Goal: Check status: Check status

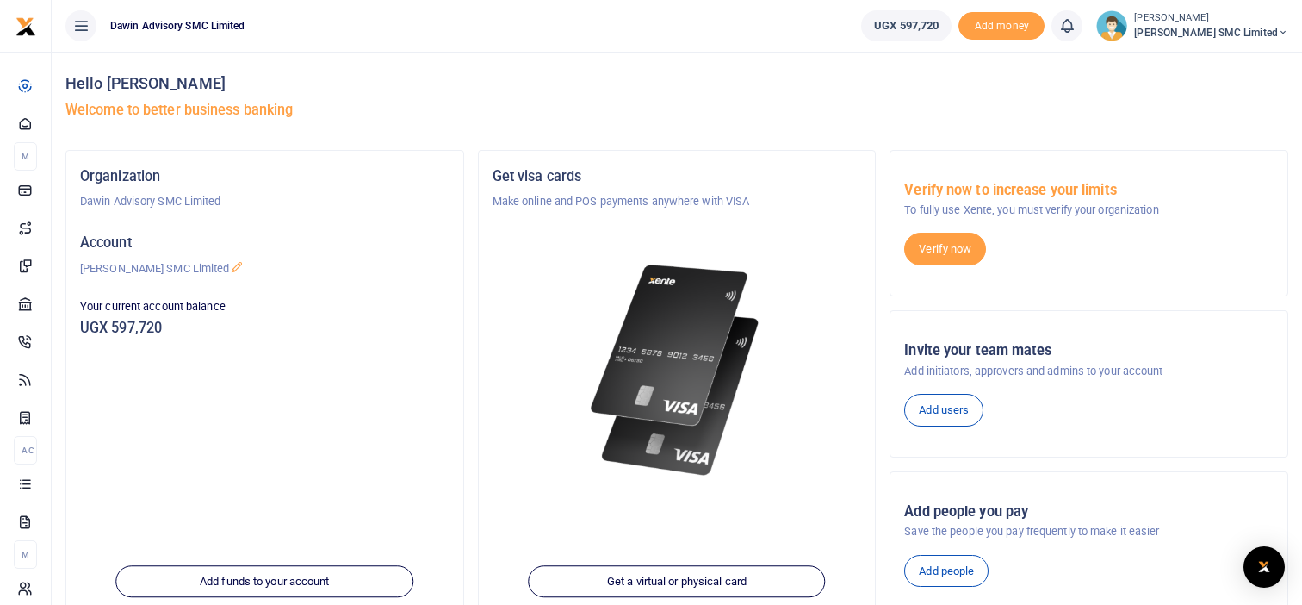
click at [573, 82] on h4 "Hello [PERSON_NAME]" at bounding box center [676, 83] width 1223 height 19
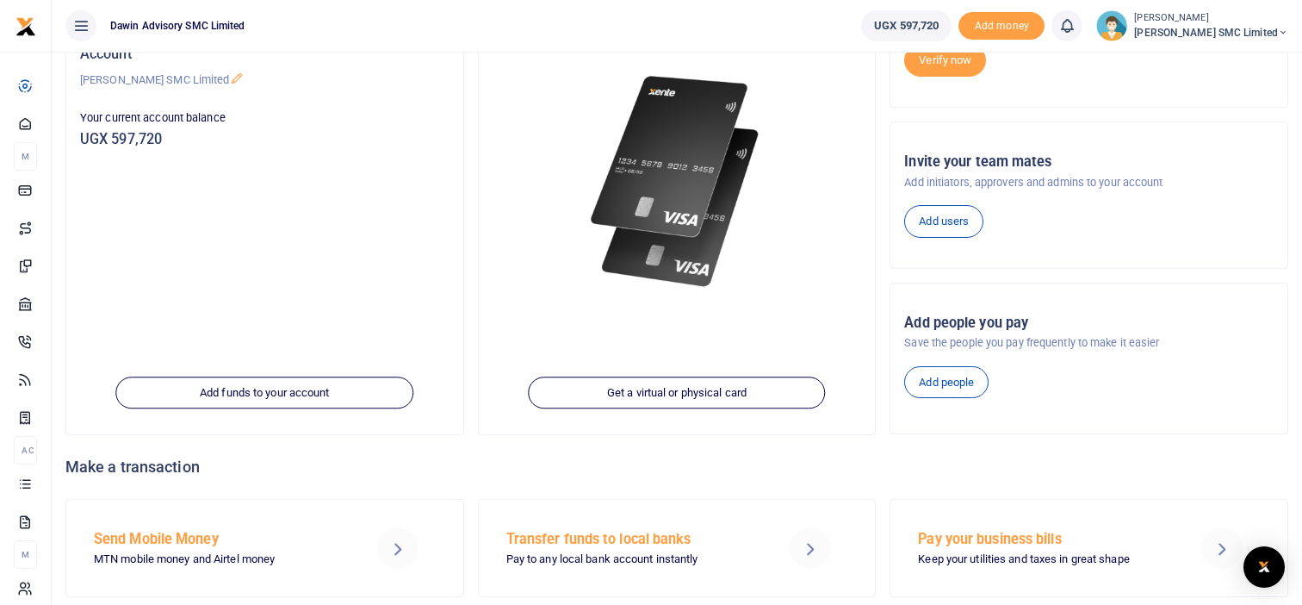
scroll to position [238, 0]
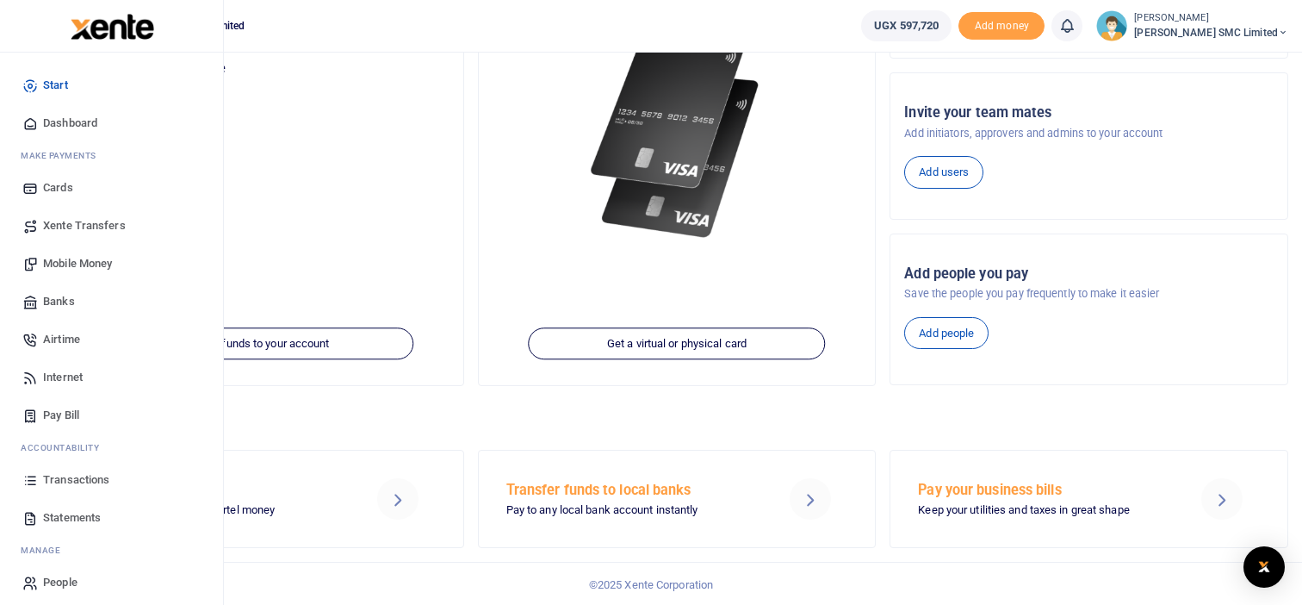
click at [76, 474] on span "Transactions" at bounding box center [76, 479] width 66 height 17
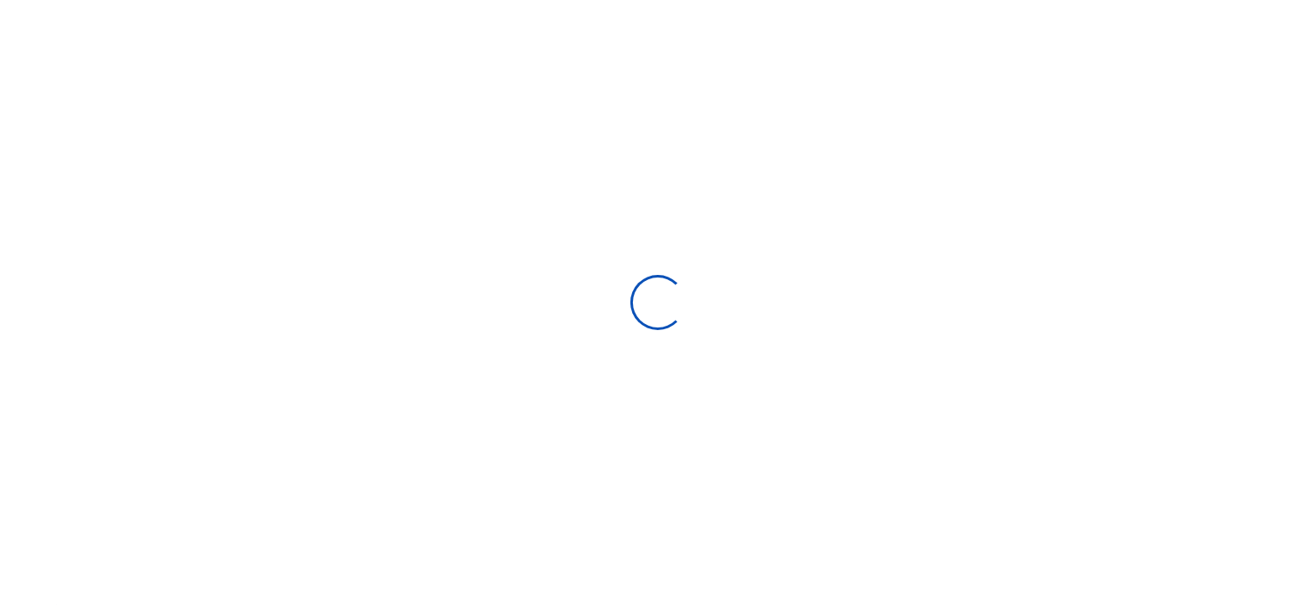
type input "[DATE] - [DATE]"
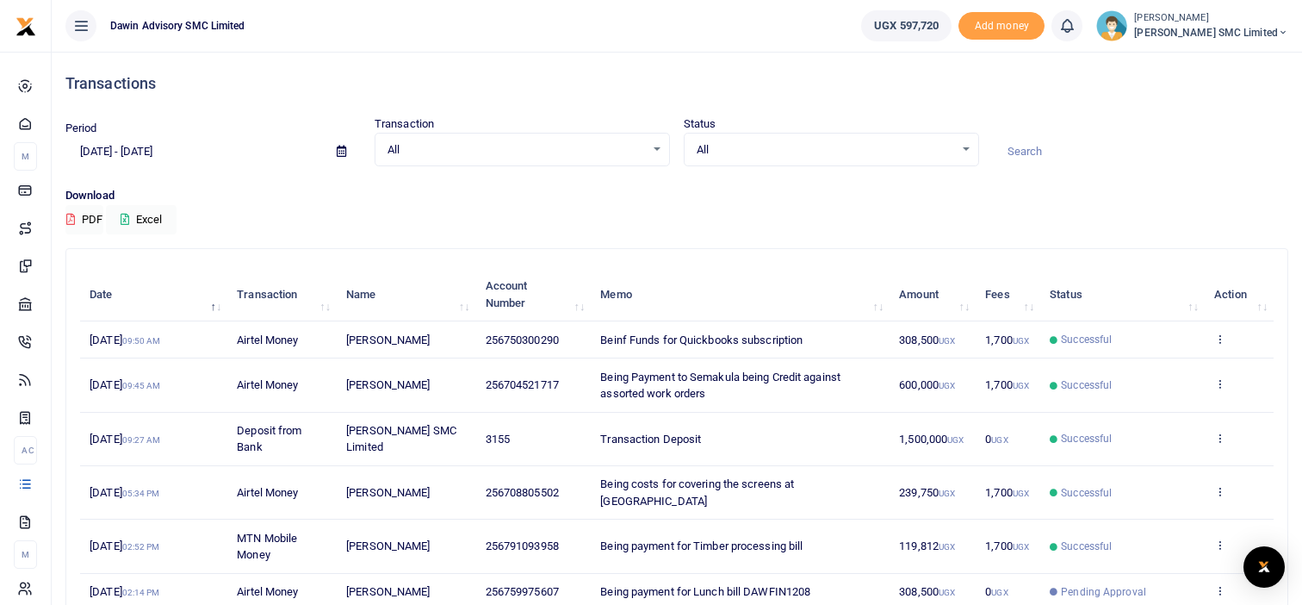
click at [858, 97] on div "Transactions" at bounding box center [676, 84] width 1223 height 64
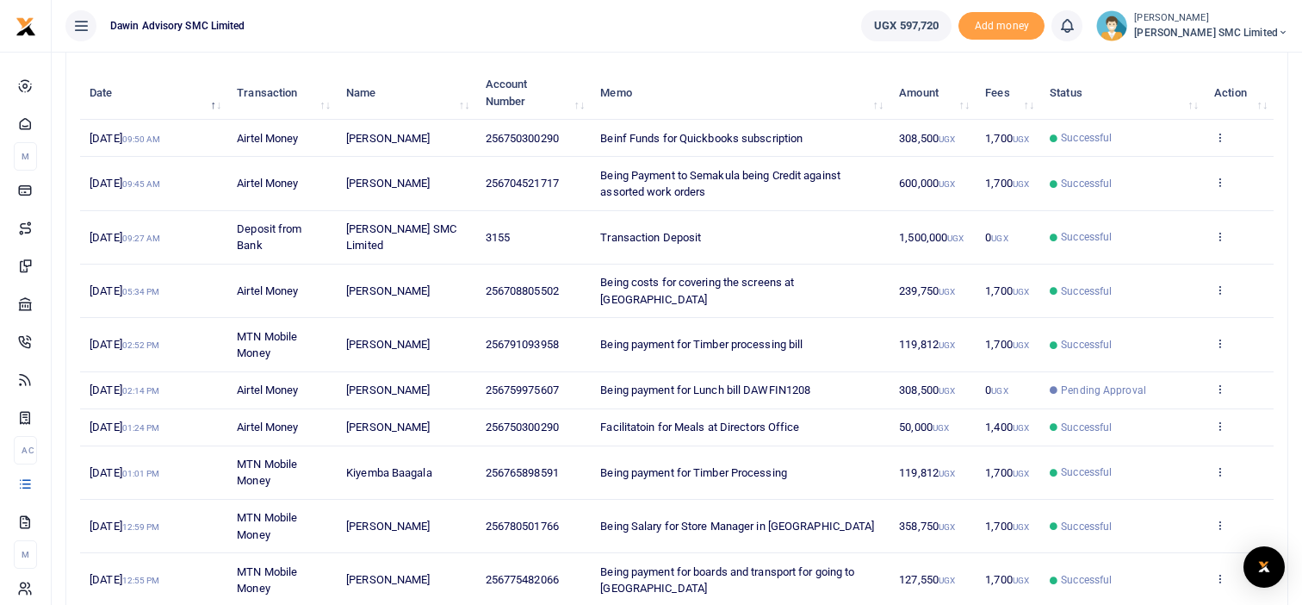
scroll to position [199, 0]
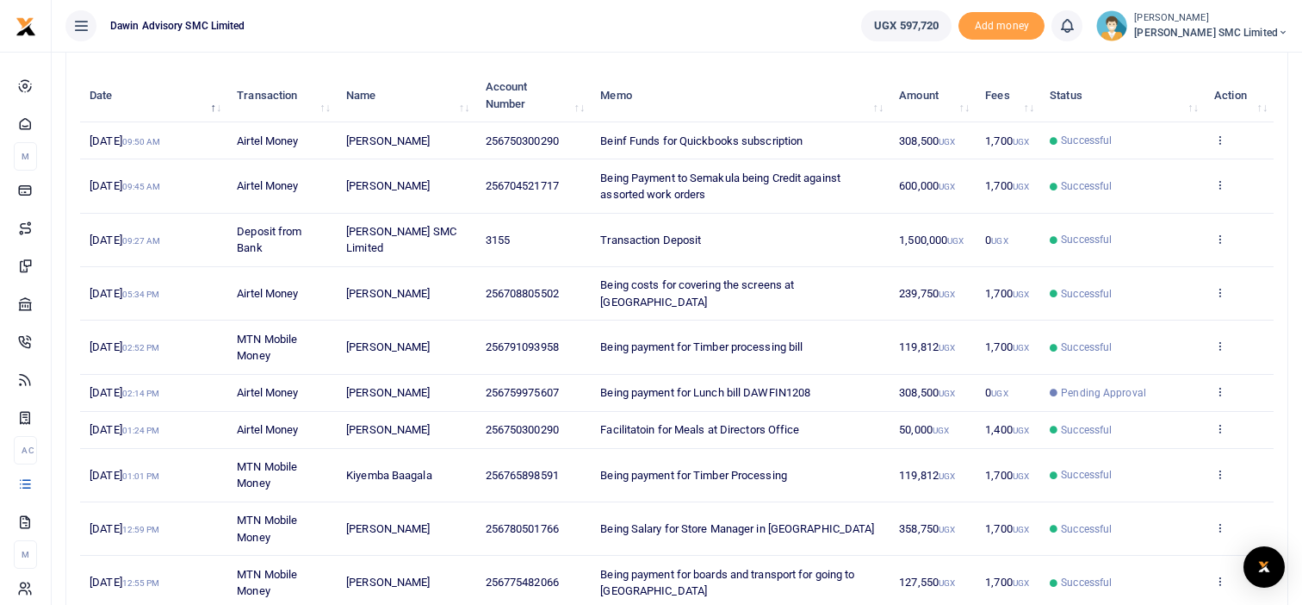
click at [1134, 64] on div "Date Transaction Name Account Number Memo Amount Fees Status Action [DATE] 09:5…" at bounding box center [677, 339] width 1194 height 550
